Goal: Find specific page/section: Find specific page/section

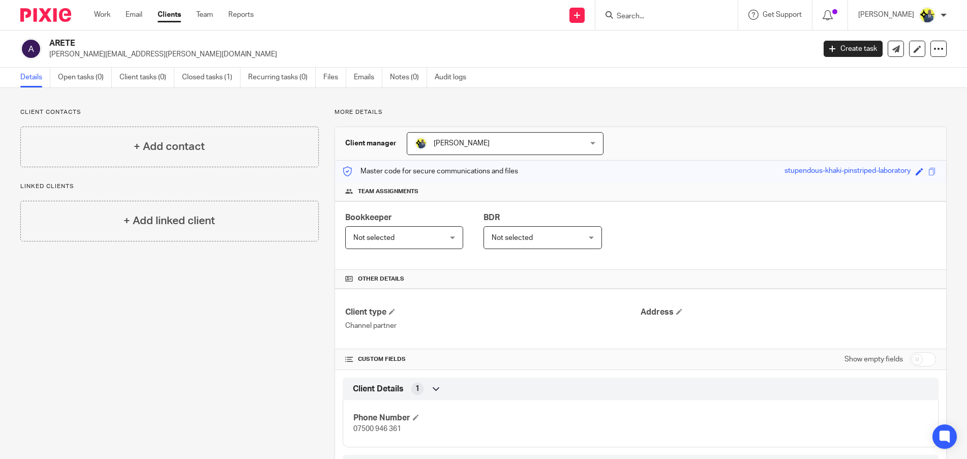
click at [679, 16] on input "Search" at bounding box center [662, 16] width 92 height 9
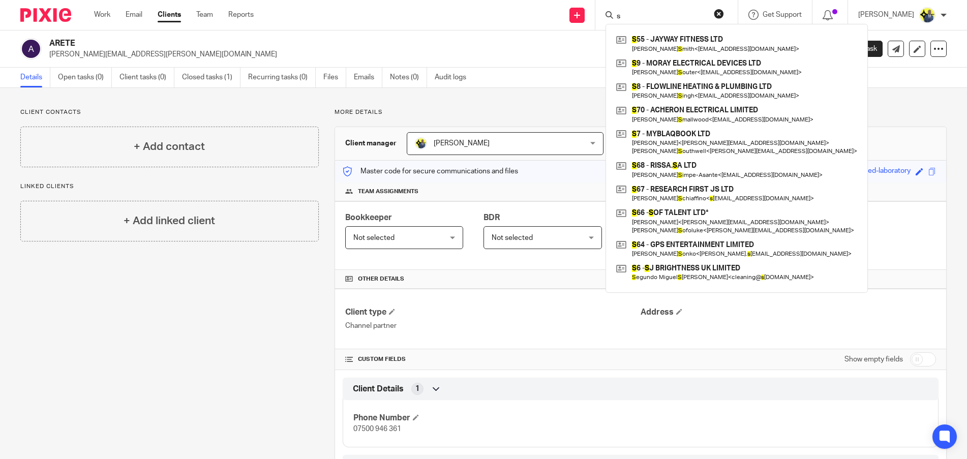
type input "s"
click at [645, 16] on input "s" at bounding box center [662, 16] width 92 height 9
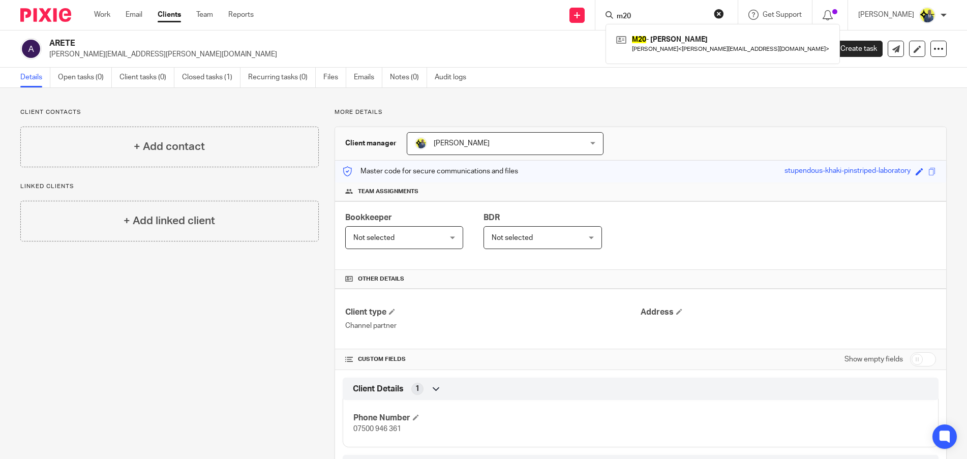
type input "m20"
